Goal: Complete application form: Complete application form

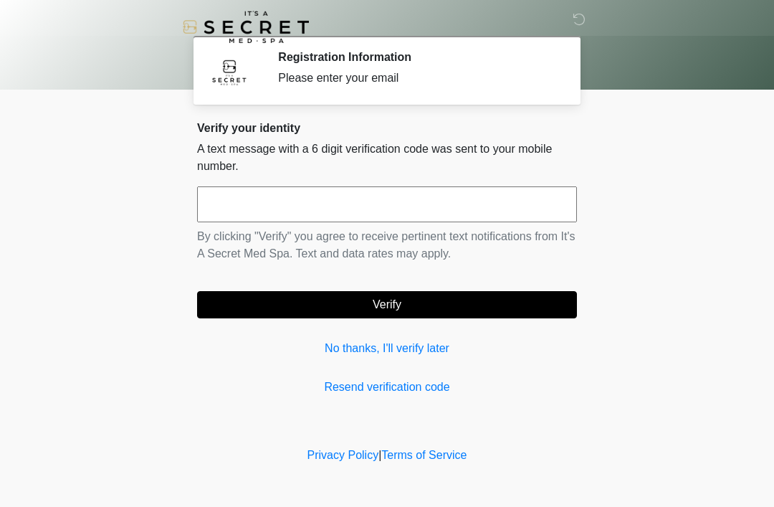
click at [243, 216] on input "text" at bounding box center [387, 204] width 380 height 36
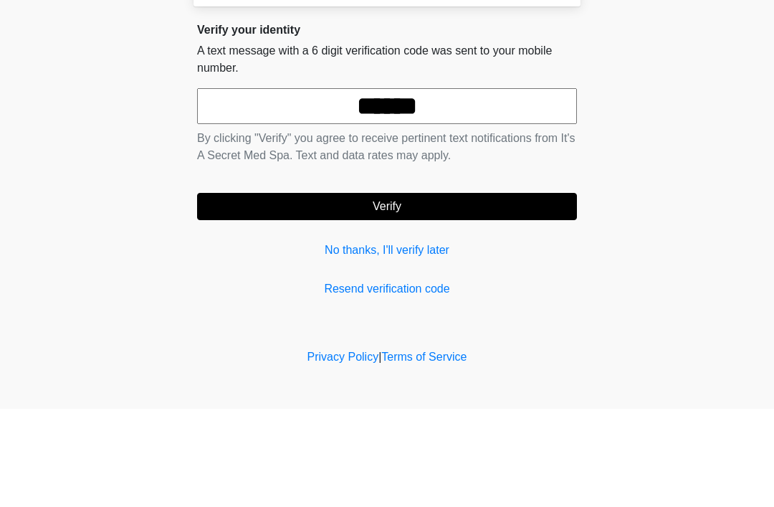
type input "******"
click at [634, 171] on body "‎ ‎ Registration Information Please enter your email Please connect to Wi-Fi no…" at bounding box center [387, 253] width 774 height 507
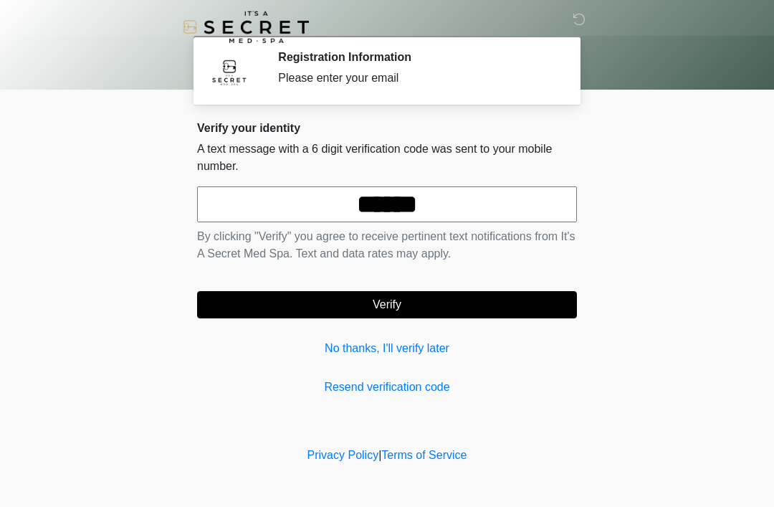
click at [339, 318] on button "Verify" at bounding box center [387, 304] width 380 height 27
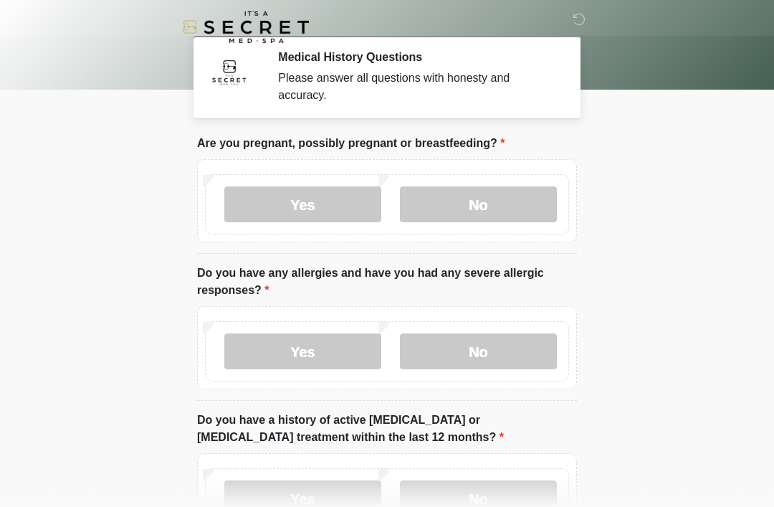
click at [452, 209] on label "No" at bounding box center [478, 204] width 157 height 36
click at [460, 352] on label "No" at bounding box center [478, 351] width 157 height 36
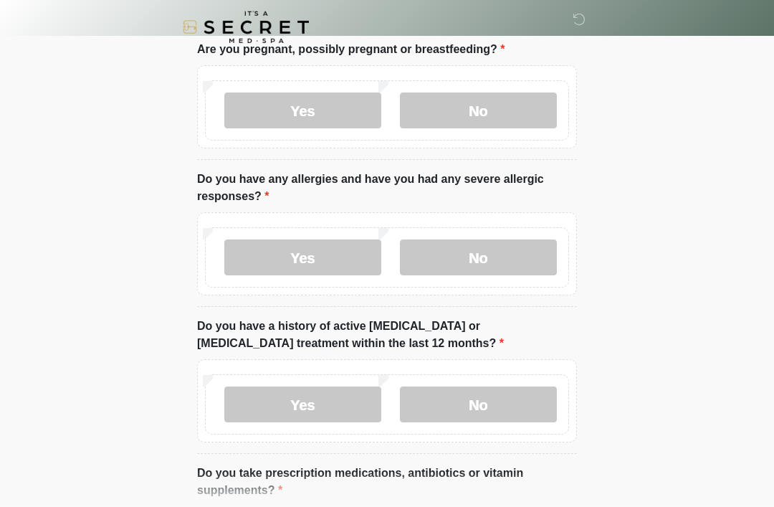
click at [457, 409] on label "No" at bounding box center [478, 404] width 157 height 36
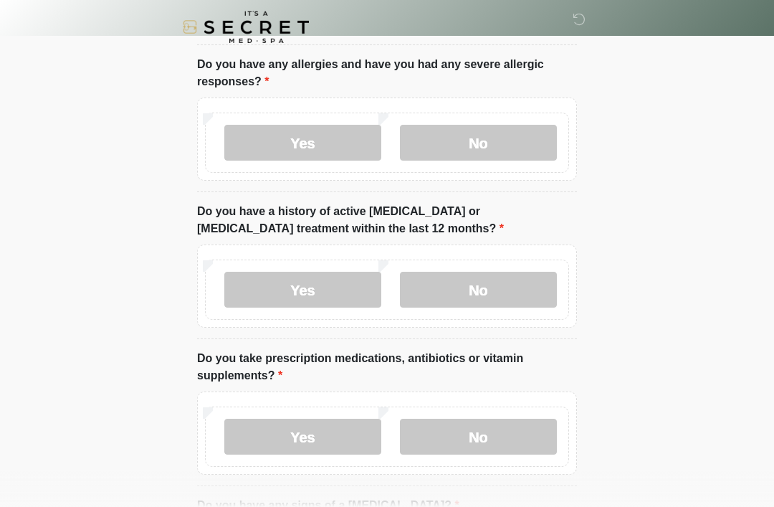
scroll to position [255, 0]
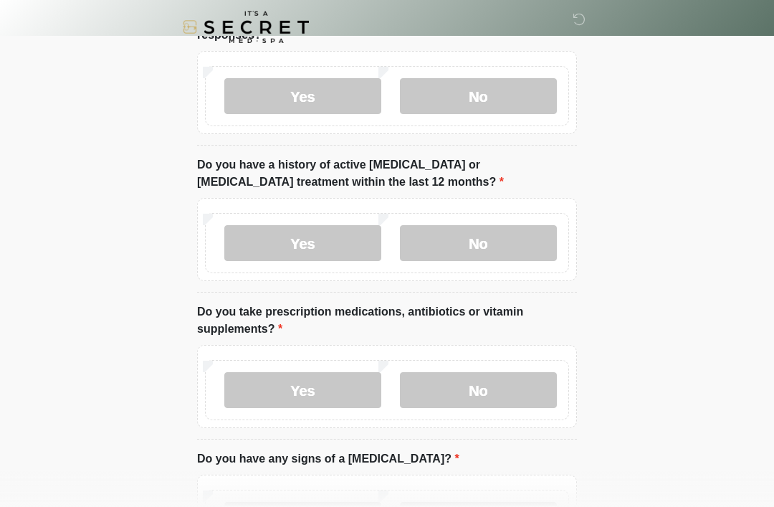
click at [455, 396] on label "No" at bounding box center [478, 390] width 157 height 36
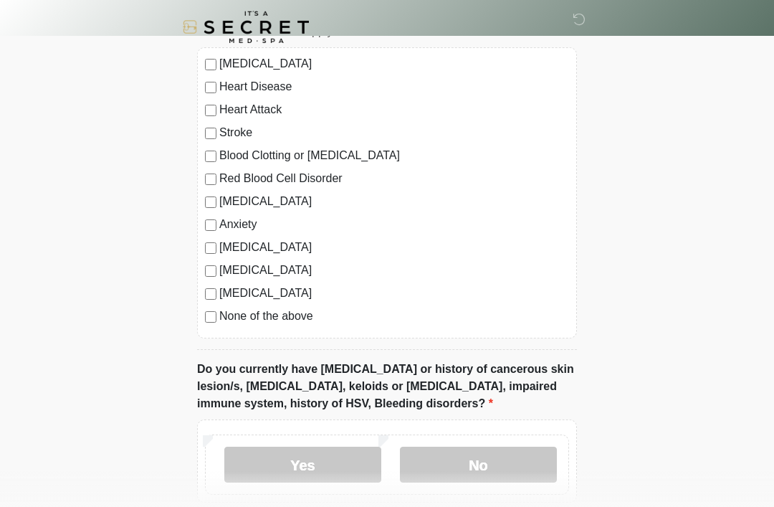
scroll to position [829, 0]
click at [478, 473] on label "No" at bounding box center [478, 465] width 157 height 36
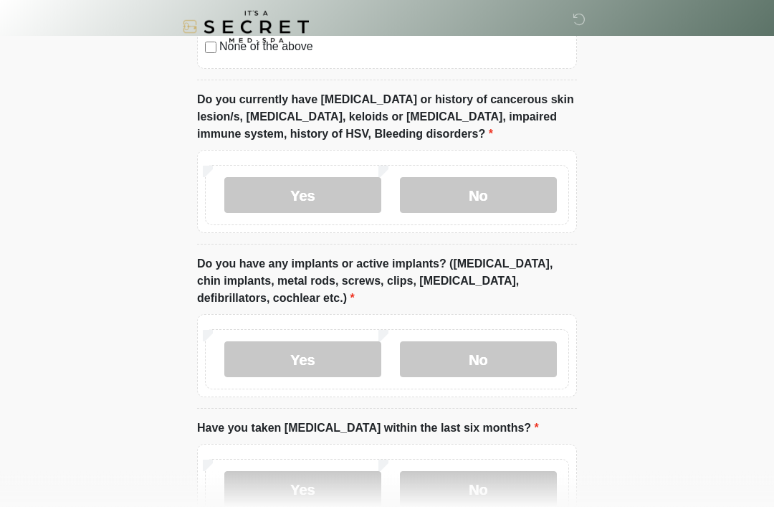
scroll to position [1100, 0]
click at [460, 366] on label "No" at bounding box center [478, 359] width 157 height 36
click at [444, 491] on label "No" at bounding box center [478, 488] width 157 height 36
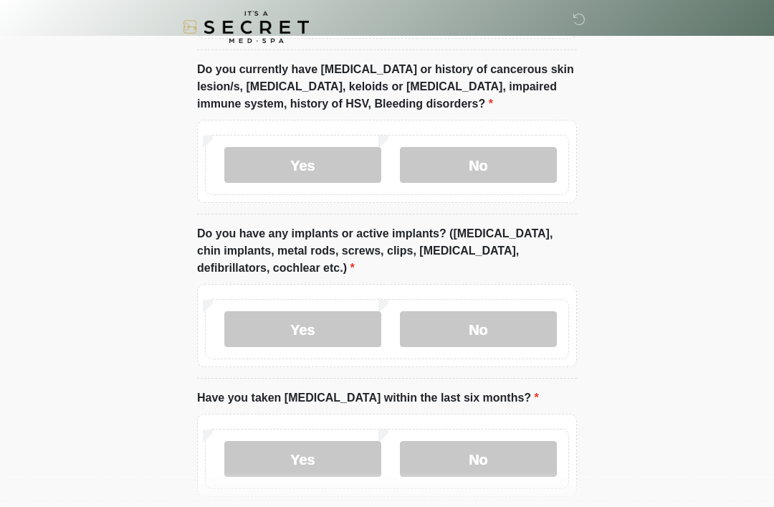
scroll to position [1198, 0]
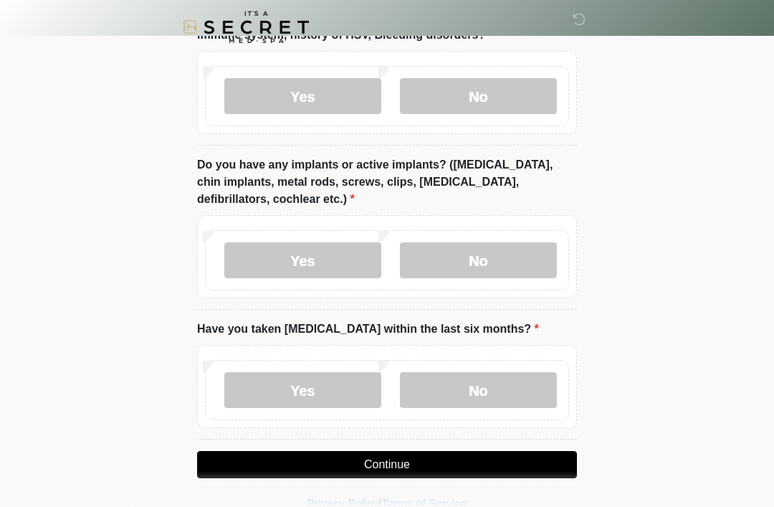
click at [421, 470] on button "Continue" at bounding box center [387, 464] width 380 height 27
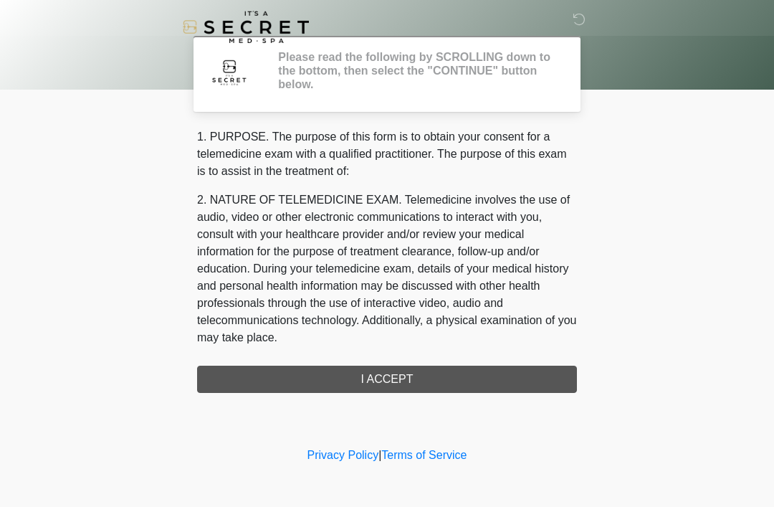
scroll to position [0, 0]
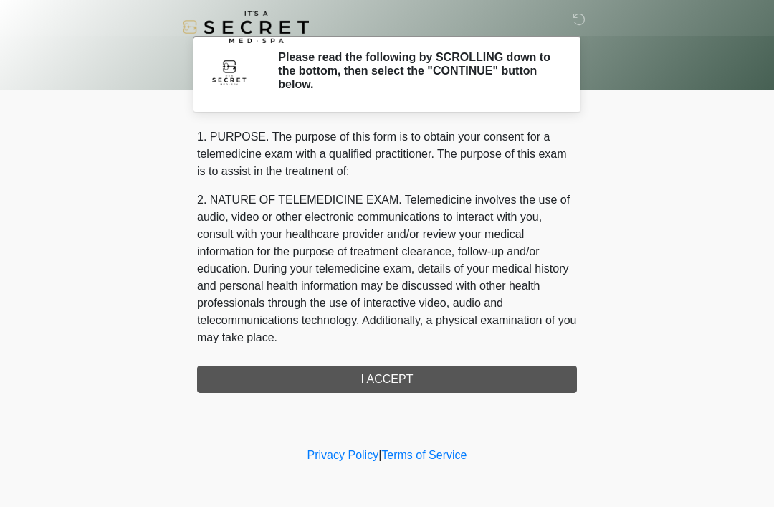
click at [331, 388] on div "1. PURPOSE. The purpose of this form is to obtain your consent for a telemedici…" at bounding box center [387, 260] width 380 height 265
click at [359, 397] on div "‎ ‎ Please read the following by SCROLLING down to the bottom, then select the …" at bounding box center [387, 221] width 430 height 415
click at [375, 392] on div "‎ ‎ Please read the following by SCROLLING down to the bottom, then select the …" at bounding box center [387, 221] width 430 height 415
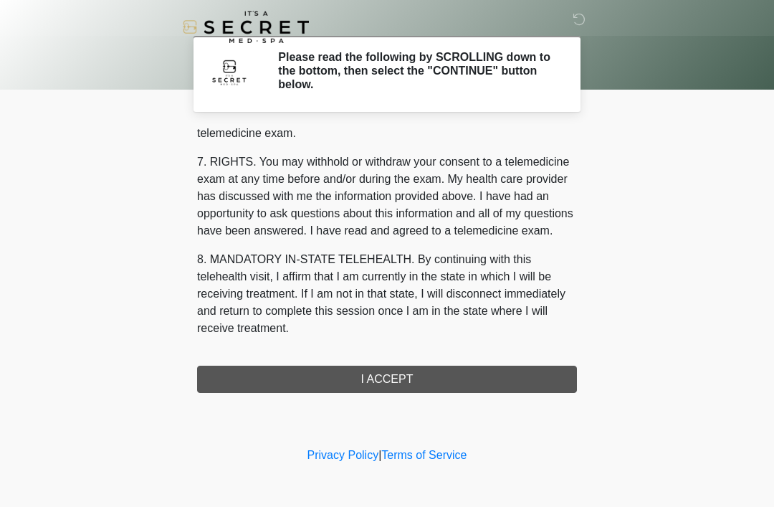
click at [361, 389] on div "1. PURPOSE. The purpose of this form is to obtain your consent for a telemedici…" at bounding box center [387, 260] width 380 height 265
click at [402, 381] on button "I ACCEPT" at bounding box center [387, 379] width 380 height 27
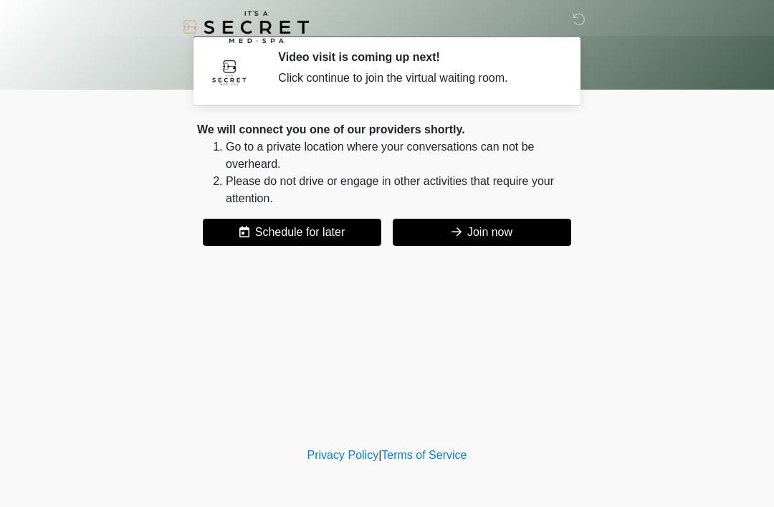
click at [462, 242] on button "Join now" at bounding box center [482, 232] width 179 height 27
